Goal: Check status: Check status

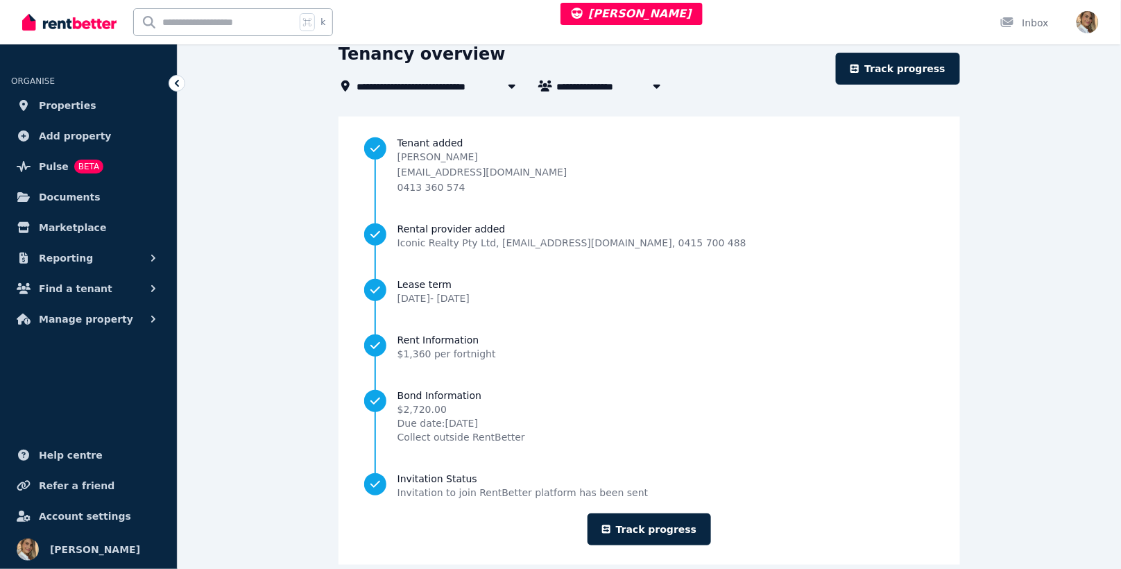
scroll to position [154, 0]
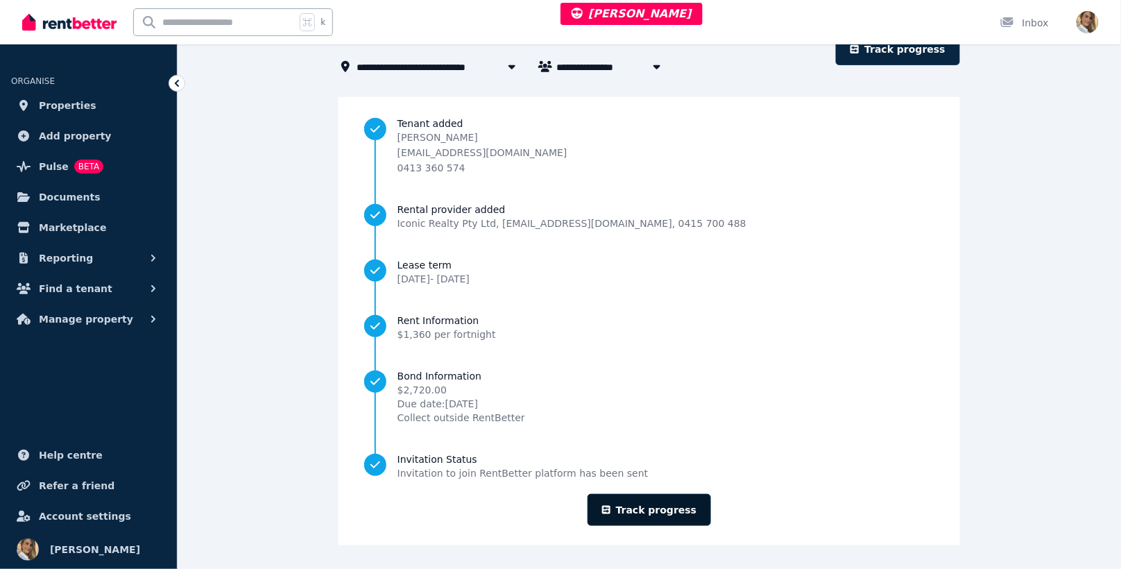
click at [649, 508] on link "Track progress" at bounding box center [650, 510] width 124 height 32
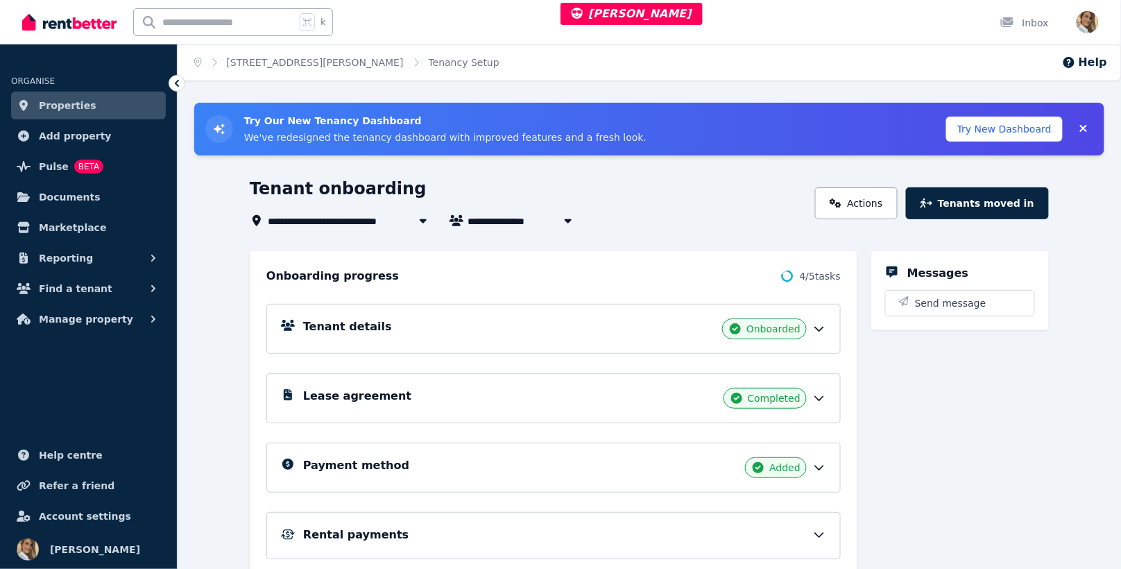
scroll to position [95, 0]
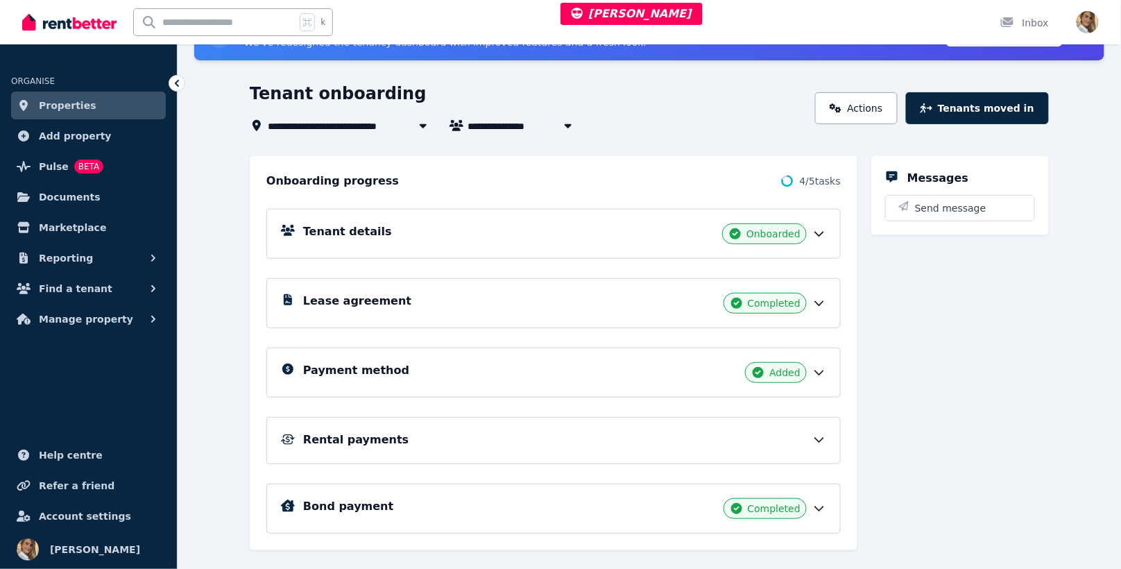
click at [624, 462] on div "Tenant details Onboarded Lease agreement Completed Payment method Added Rental …" at bounding box center [553, 361] width 574 height 344
click at [606, 434] on div "Rental payments" at bounding box center [564, 439] width 523 height 17
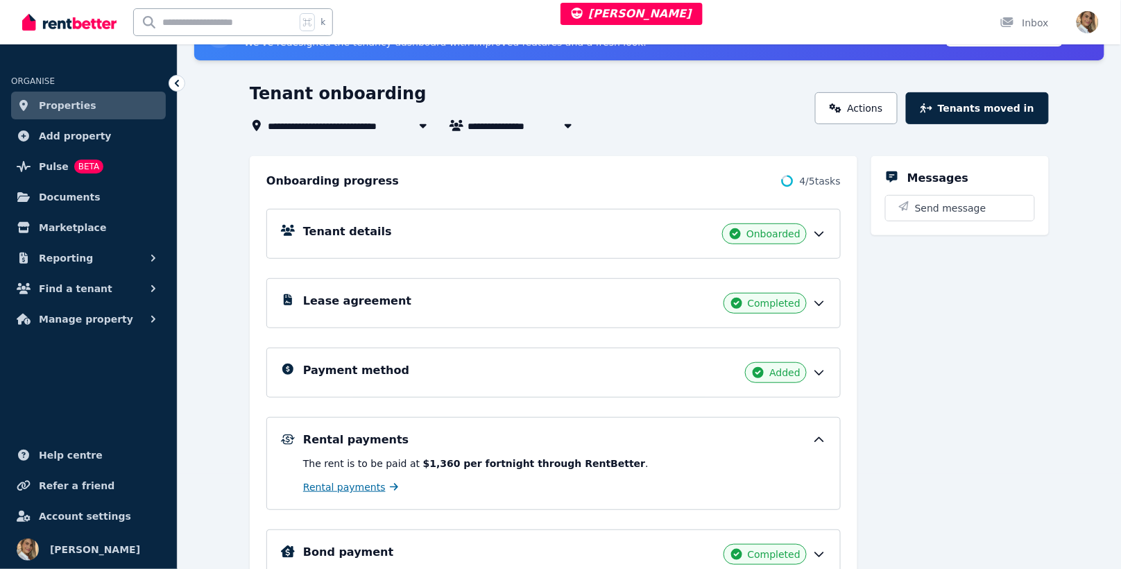
click at [347, 486] on span "Rental payments" at bounding box center [344, 487] width 83 height 14
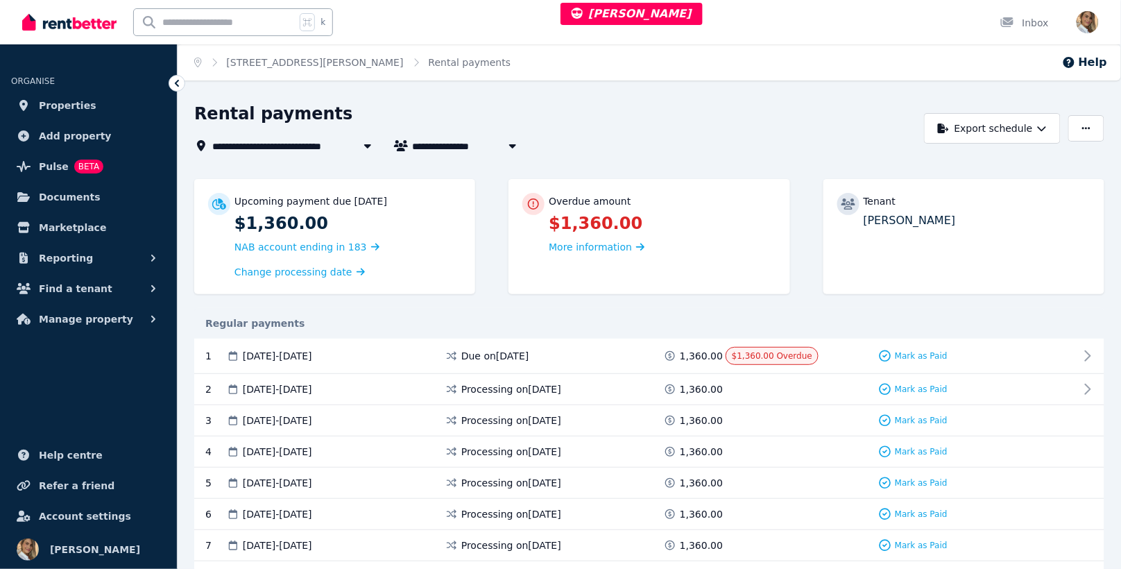
click at [895, 314] on div "Regular payments" at bounding box center [649, 323] width 910 height 31
